Goal: Information Seeking & Learning: Learn about a topic

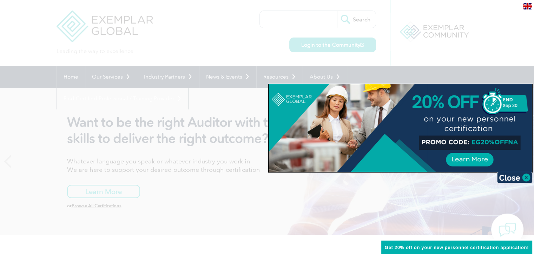
click at [492, 145] on div at bounding box center [400, 128] width 263 height 88
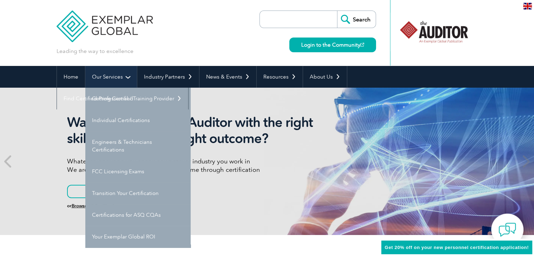
click at [124, 75] on link "Our Services" at bounding box center [111, 77] width 52 height 22
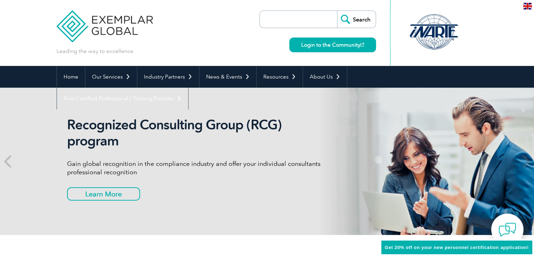
click at [204, 43] on div "Leading the way to excellence Search Login to the Community ▼" at bounding box center [268, 33] width 422 height 66
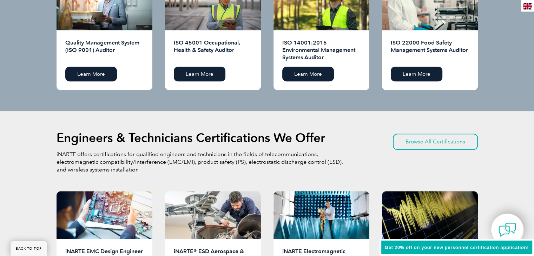
scroll to position [738, 0]
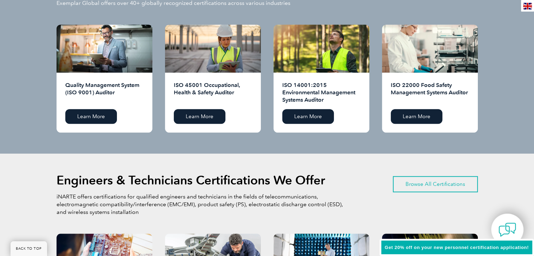
click at [454, 180] on link "Browse All Certifications" at bounding box center [435, 184] width 85 height 16
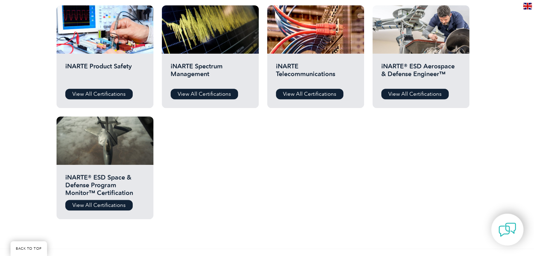
scroll to position [386, 0]
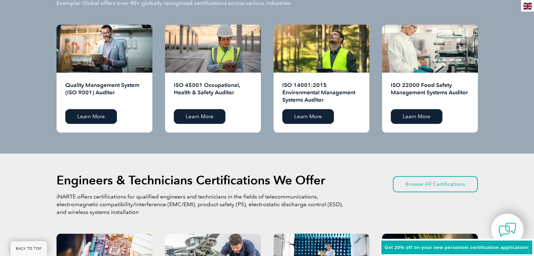
scroll to position [632, 0]
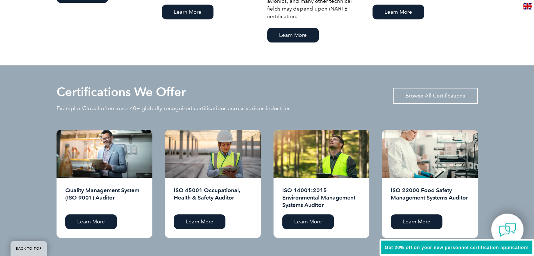
click at [433, 89] on link "Browse All Certifications" at bounding box center [435, 96] width 85 height 16
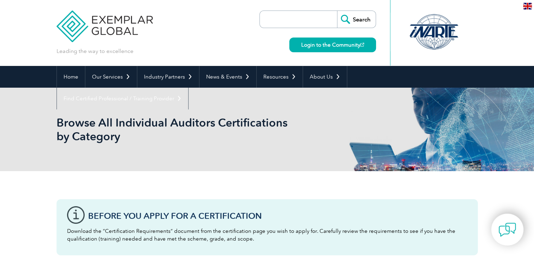
scroll to position [176, 0]
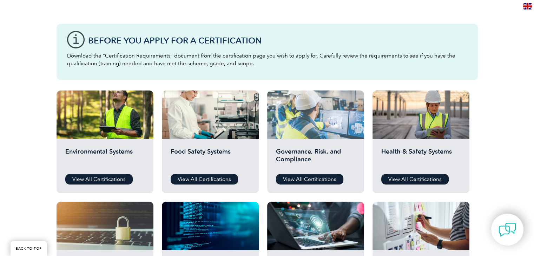
click at [324, 137] on div at bounding box center [315, 115] width 97 height 48
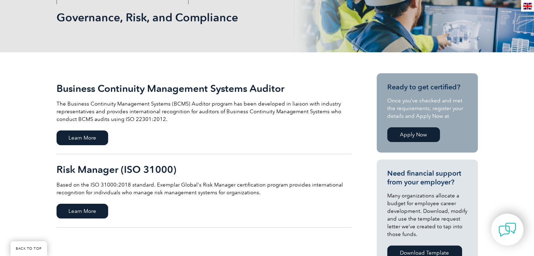
scroll to position [211, 0]
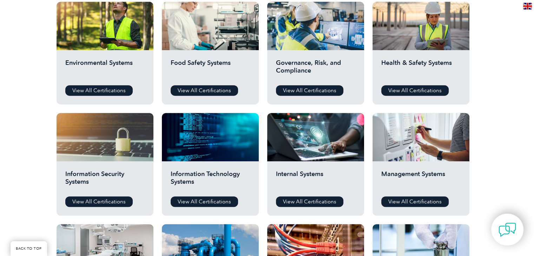
scroll to position [281, 0]
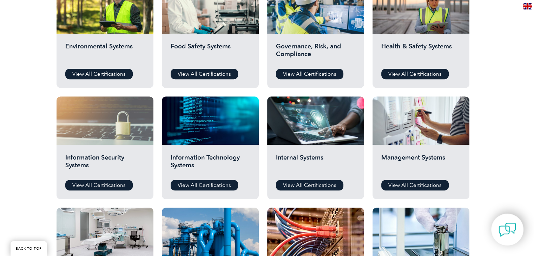
click at [129, 143] on div at bounding box center [105, 121] width 97 height 48
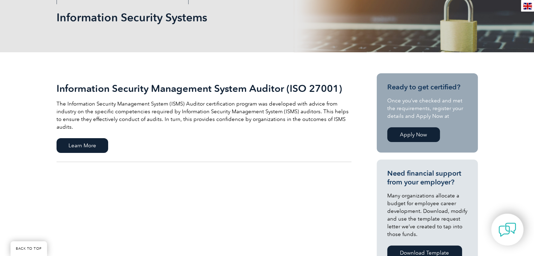
scroll to position [141, 0]
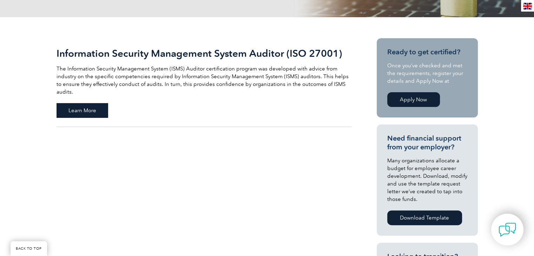
click at [103, 103] on span "Learn More" at bounding box center [83, 110] width 52 height 15
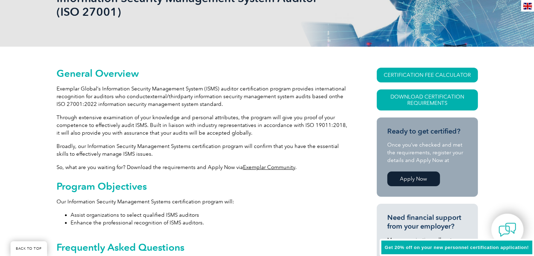
scroll to position [126, 0]
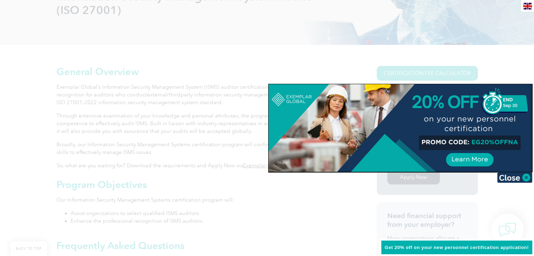
click at [148, 138] on div at bounding box center [267, 128] width 534 height 256
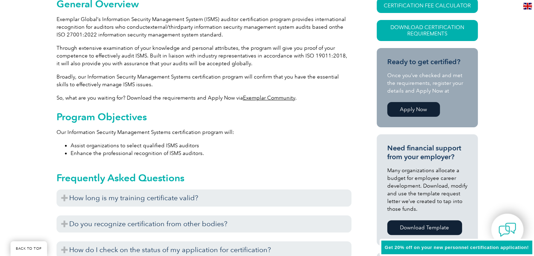
scroll to position [124, 0]
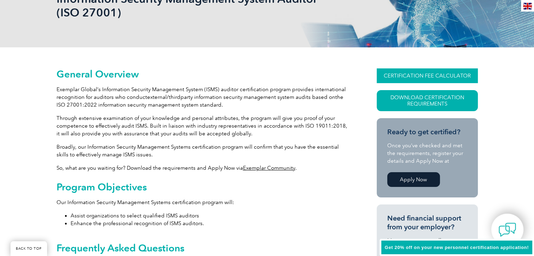
click at [440, 79] on link "CERTIFICATION FEE CALCULATOR" at bounding box center [427, 75] width 101 height 15
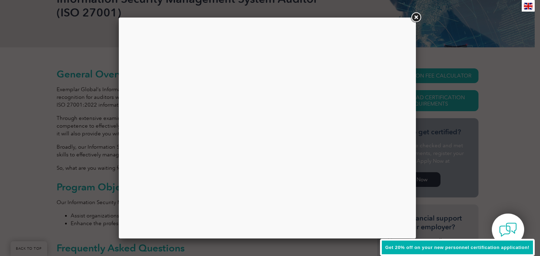
click at [417, 17] on link at bounding box center [415, 17] width 13 height 13
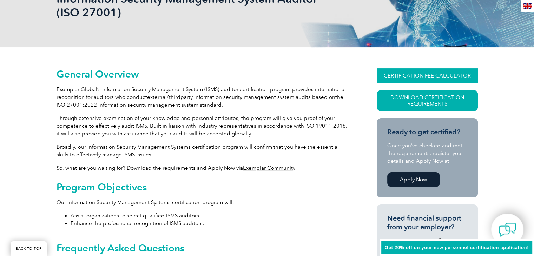
click at [400, 72] on link "CERTIFICATION FEE CALCULATOR" at bounding box center [427, 75] width 101 height 15
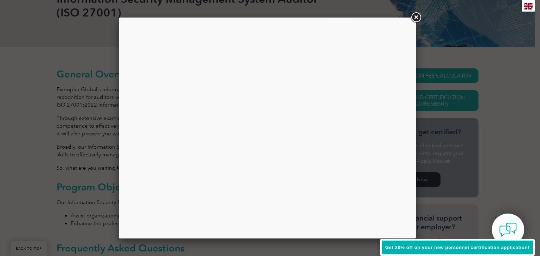
click at [417, 16] on link at bounding box center [415, 17] width 13 height 13
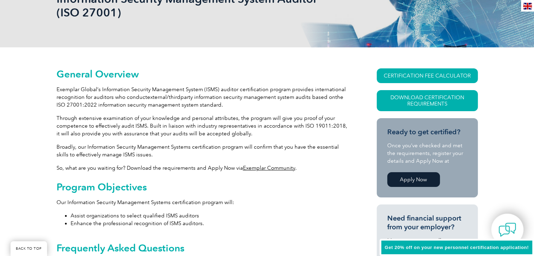
click at [401, 179] on link "Apply Now" at bounding box center [413, 179] width 53 height 15
click at [410, 176] on link "Apply Now" at bounding box center [413, 179] width 53 height 15
click at [417, 71] on link "CERTIFICATION FEE CALCULATOR" at bounding box center [427, 75] width 101 height 15
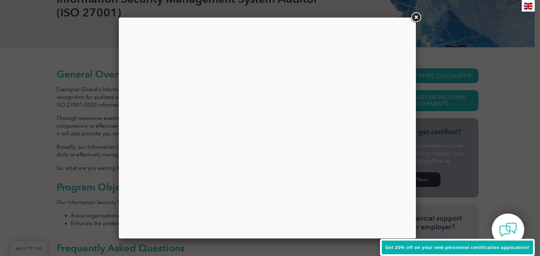
click at [415, 13] on link at bounding box center [415, 17] width 13 height 13
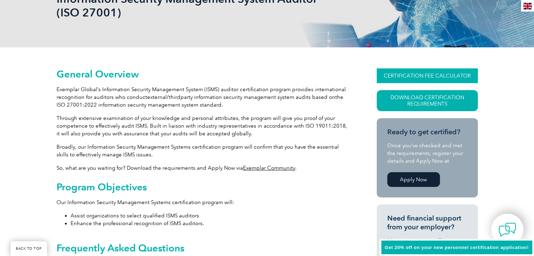
click at [413, 74] on link "CERTIFICATION FEE CALCULATOR" at bounding box center [427, 75] width 101 height 15
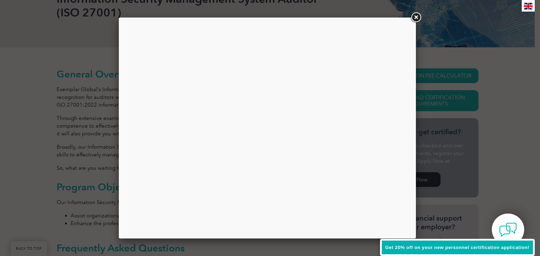
click at [416, 17] on link at bounding box center [415, 17] width 13 height 13
